Goal: Task Accomplishment & Management: Use online tool/utility

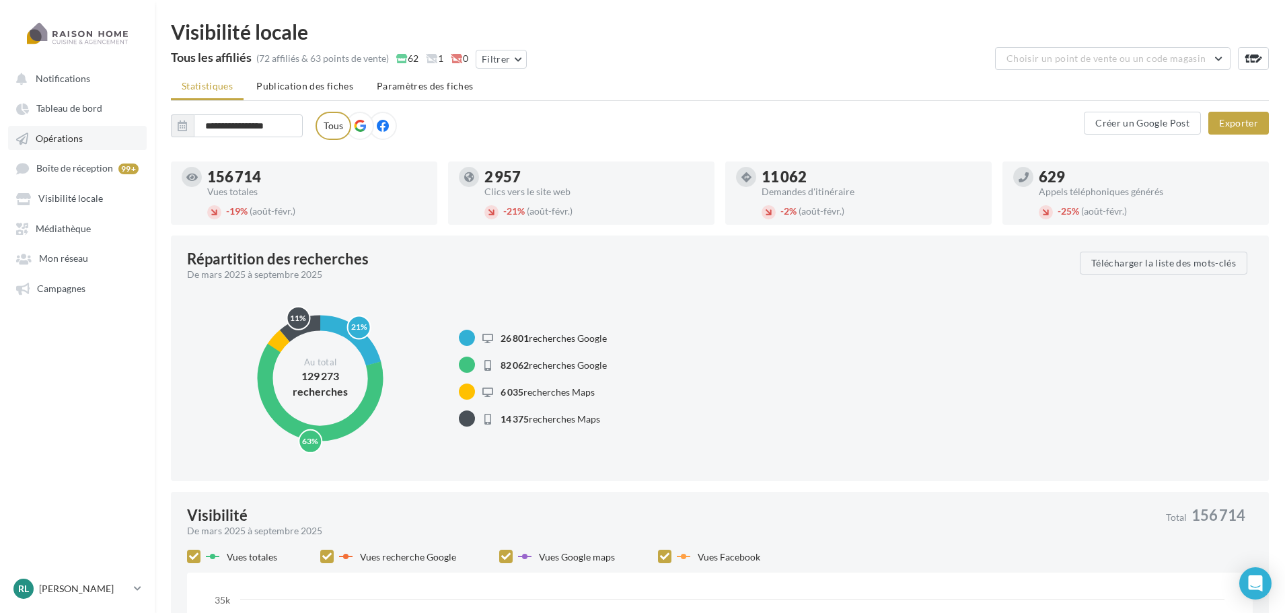
click at [80, 137] on span "Opérations" at bounding box center [59, 138] width 47 height 11
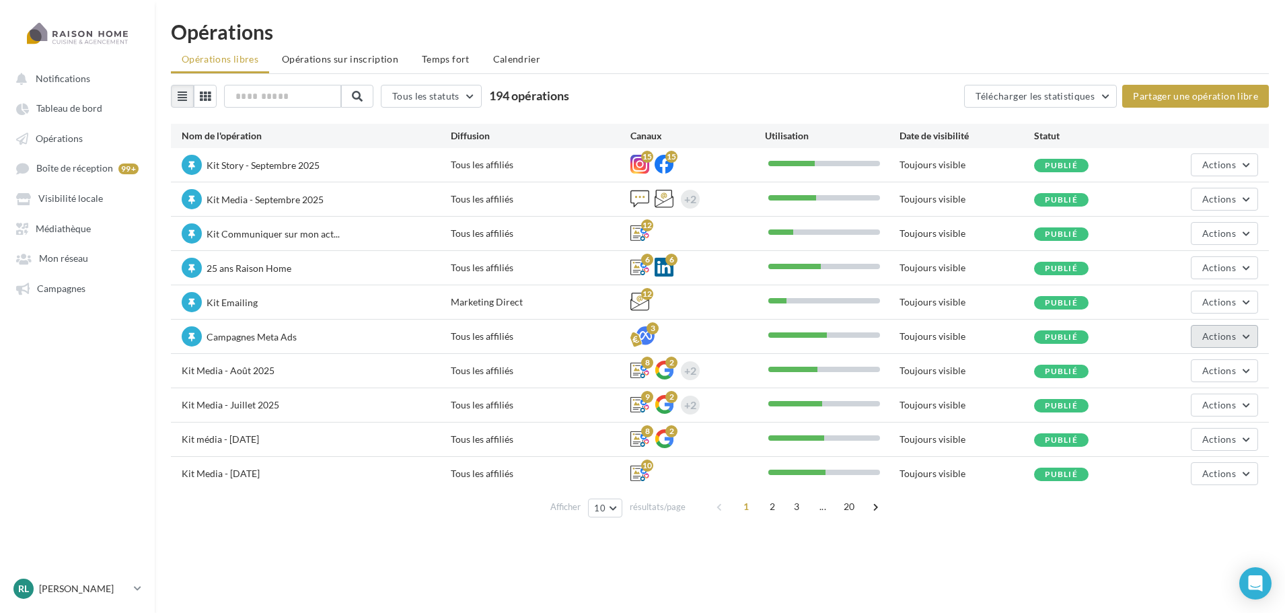
click at [1234, 345] on button "Actions" at bounding box center [1224, 336] width 67 height 23
click at [1174, 373] on button "Editer" at bounding box center [1187, 368] width 143 height 35
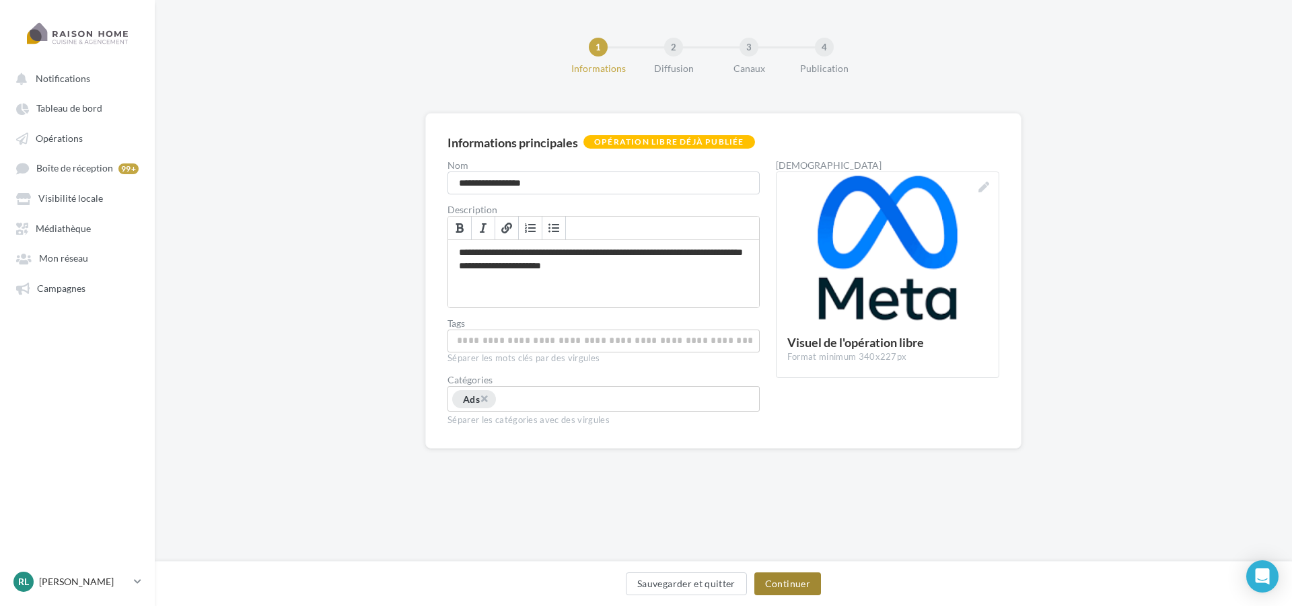
click at [799, 590] on button "Continuer" at bounding box center [787, 584] width 67 height 23
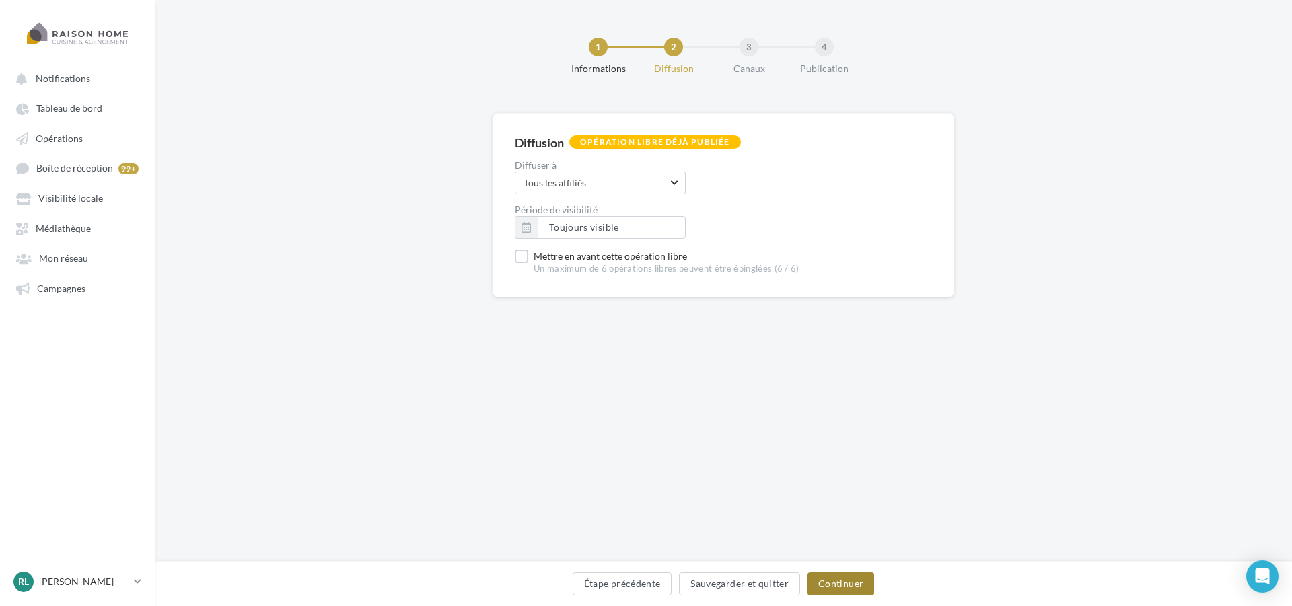
click at [836, 575] on button "Continuer" at bounding box center [841, 584] width 67 height 23
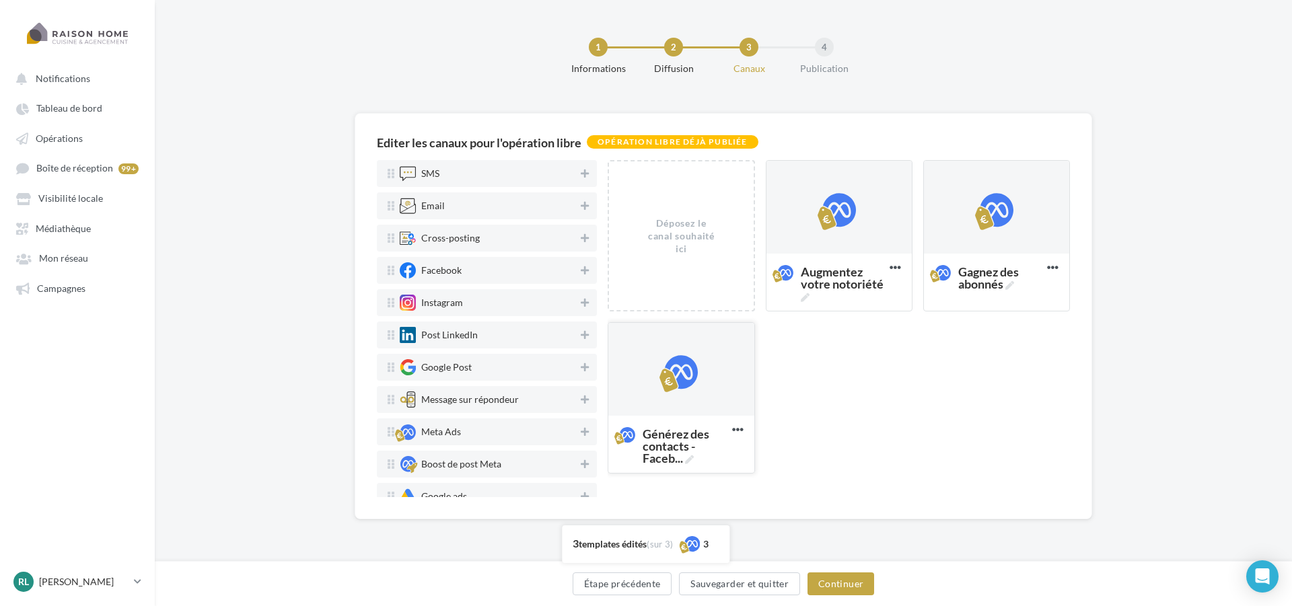
click at [682, 382] on div at bounding box center [681, 370] width 34 height 34
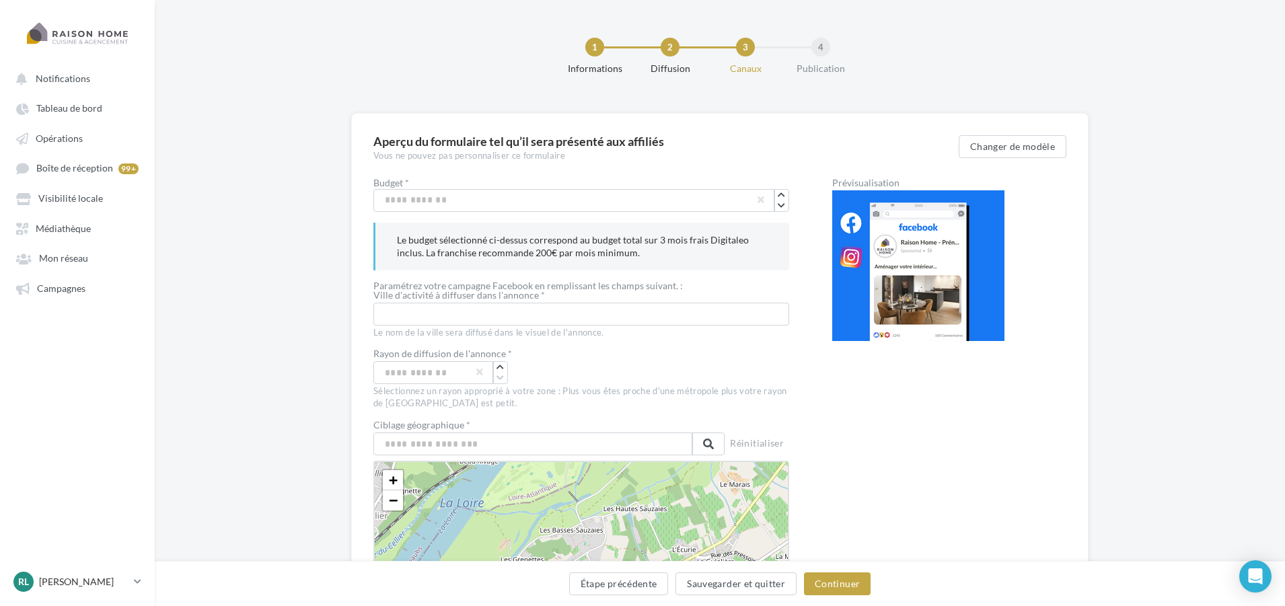
click at [896, 417] on div "Prévisualisation" at bounding box center [918, 582] width 172 height 809
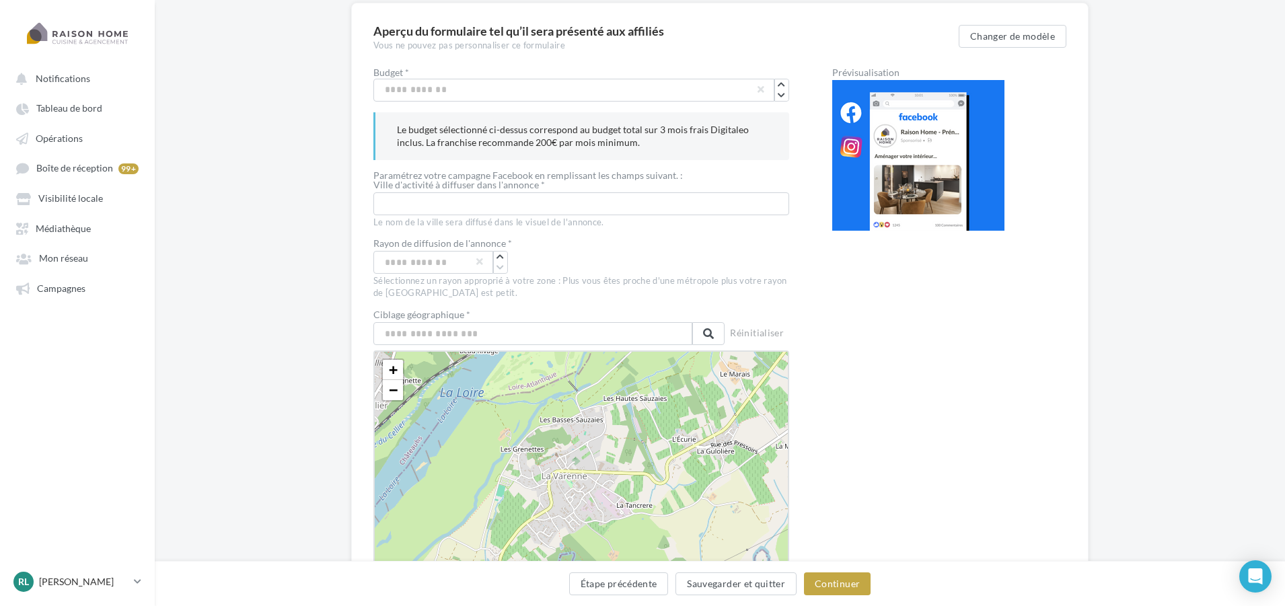
scroll to position [135, 0]
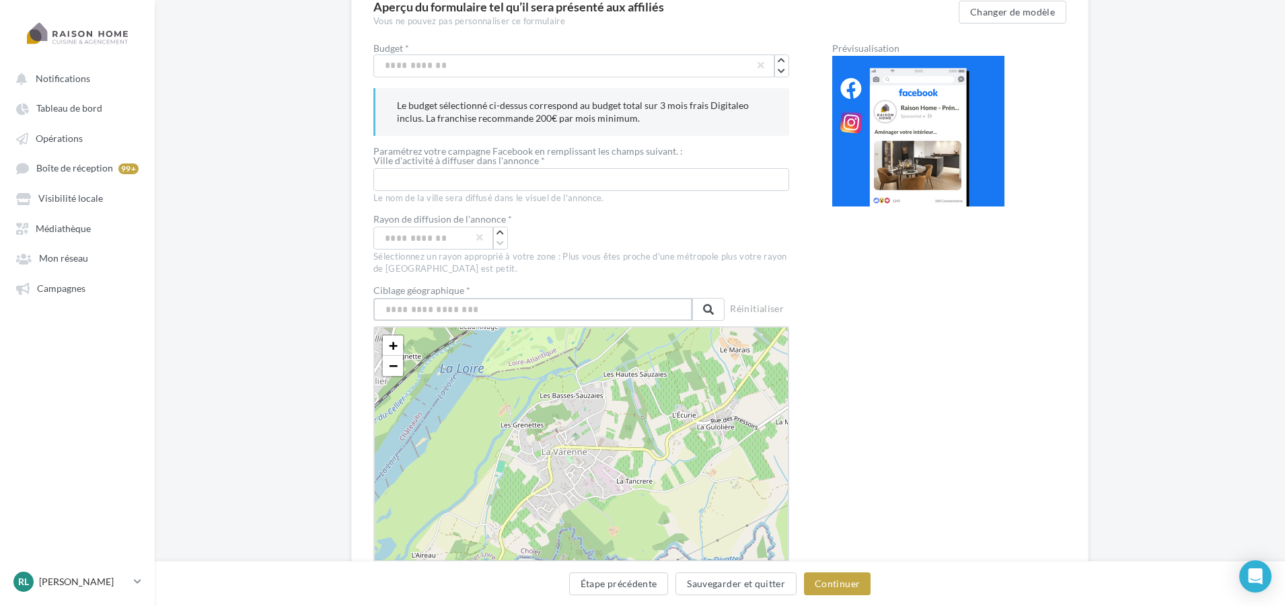
click at [486, 312] on input "text" at bounding box center [532, 309] width 319 height 23
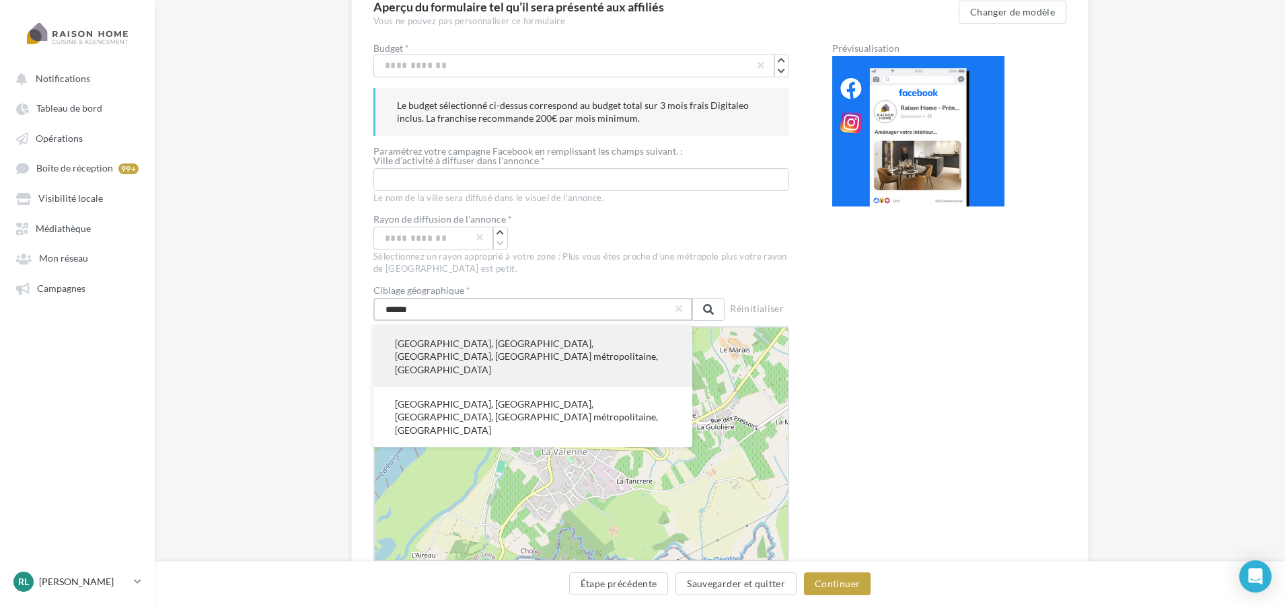
type input "******"
click at [463, 349] on button "Rennes, Ille-et-Vilaine, Bretagne, France métropolitaine, France" at bounding box center [532, 356] width 319 height 61
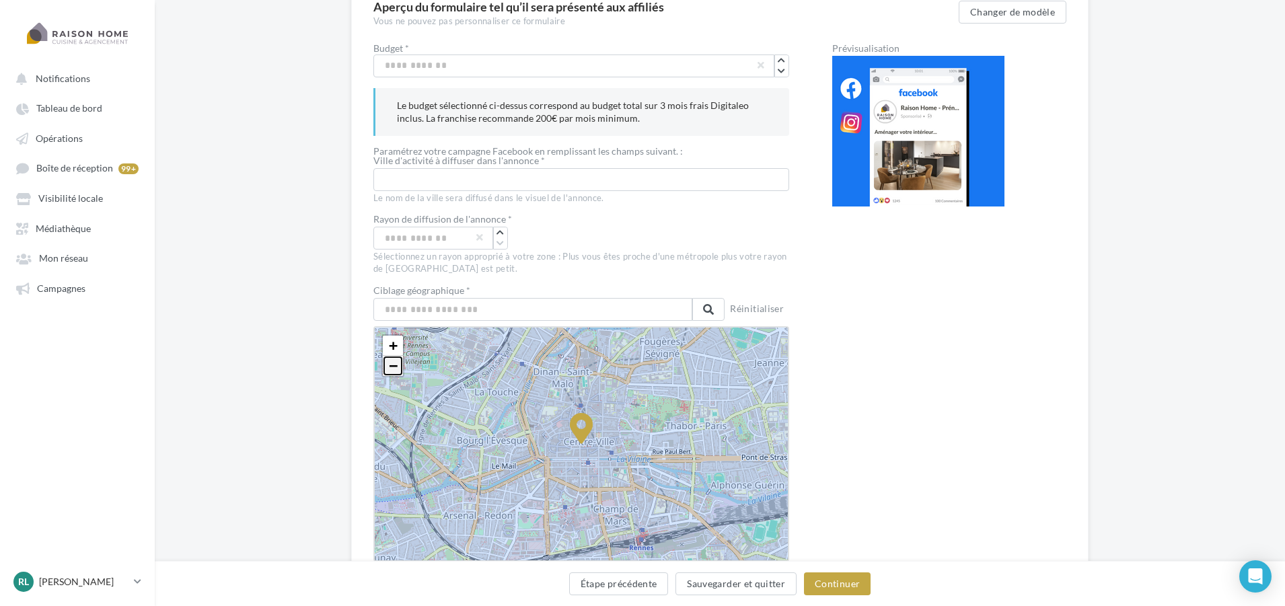
click at [393, 367] on span "−" at bounding box center [393, 365] width 9 height 17
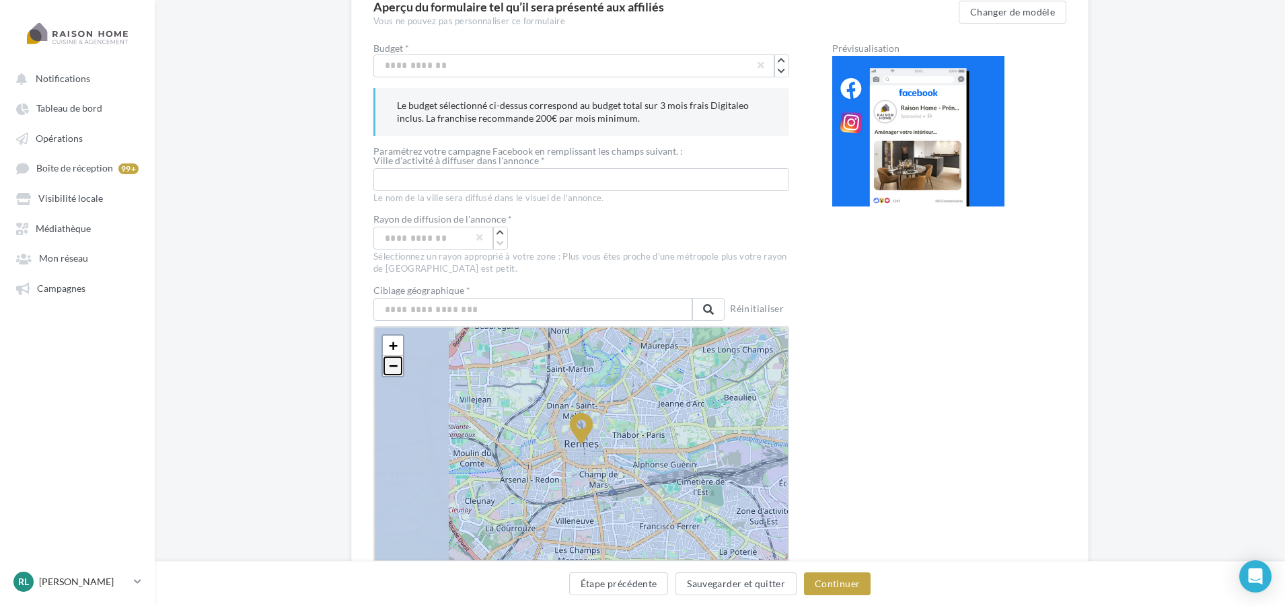
click at [393, 366] on span "−" at bounding box center [393, 365] width 9 height 17
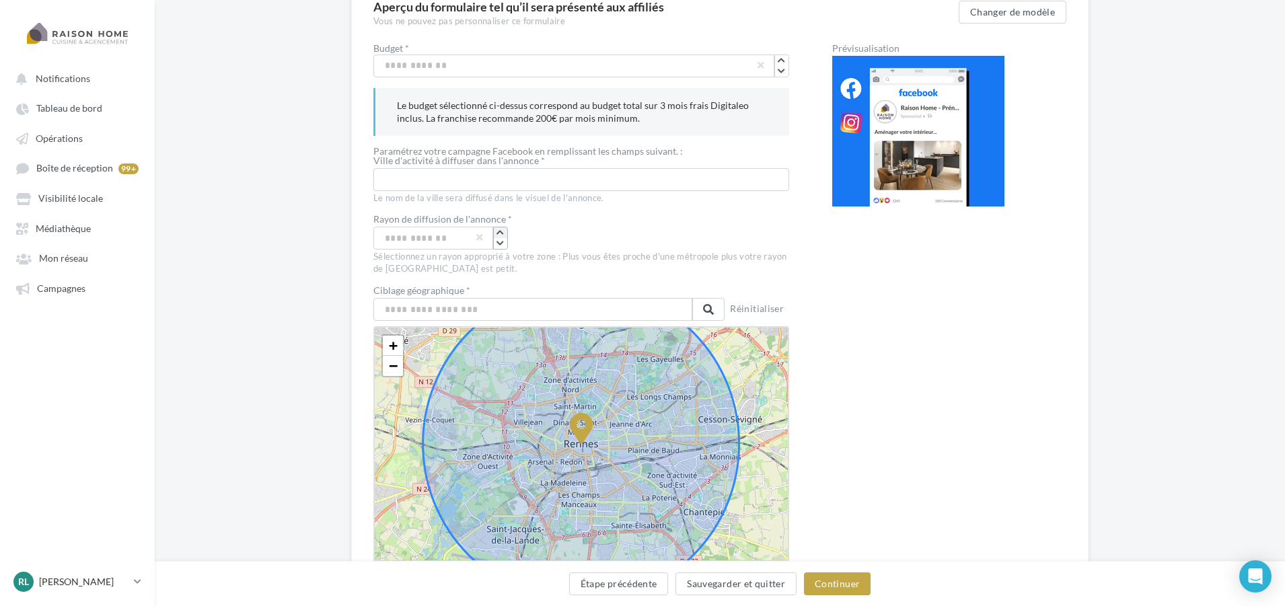
click at [502, 231] on icon "button" at bounding box center [500, 233] width 7 height 8
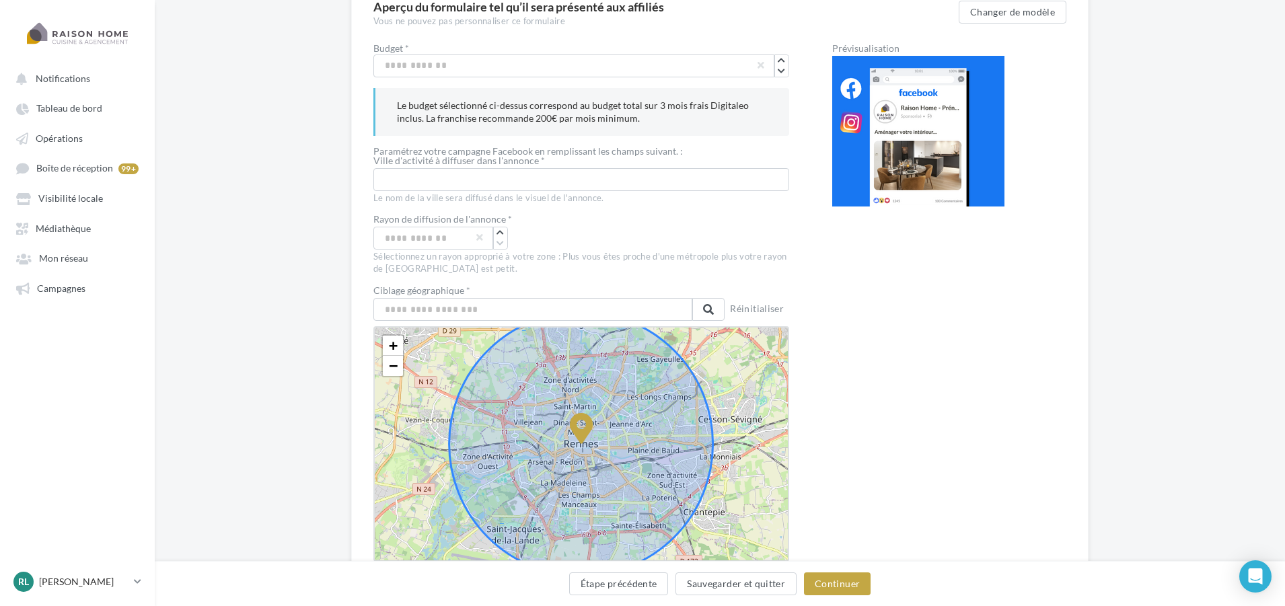
click at [964, 346] on div "Prévisualisation" at bounding box center [918, 448] width 172 height 809
